Goal: Navigation & Orientation: Find specific page/section

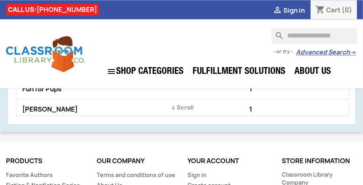
scroll to position [634, 0]
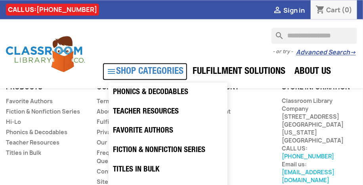
click at [117, 70] on link " SHOP CATEGORIES" at bounding box center [145, 71] width 85 height 17
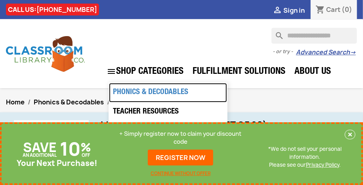
click at [134, 94] on link "Phonics & Decodables" at bounding box center [168, 92] width 118 height 19
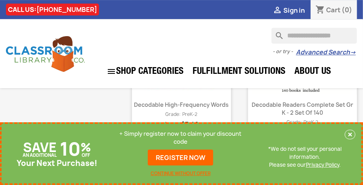
scroll to position [911, 0]
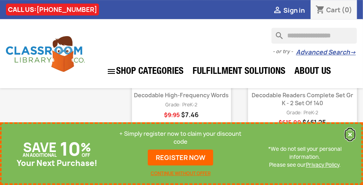
click at [346, 132] on button "×" at bounding box center [350, 135] width 11 height 10
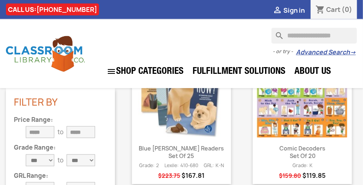
scroll to position [0, 0]
